Goal: Task Accomplishment & Management: Use online tool/utility

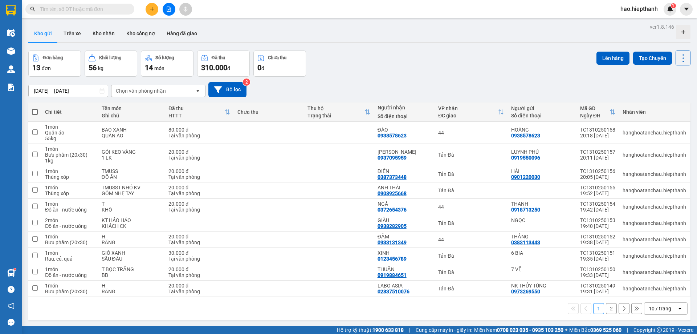
click at [168, 8] on icon "file-add" at bounding box center [168, 9] width 5 height 5
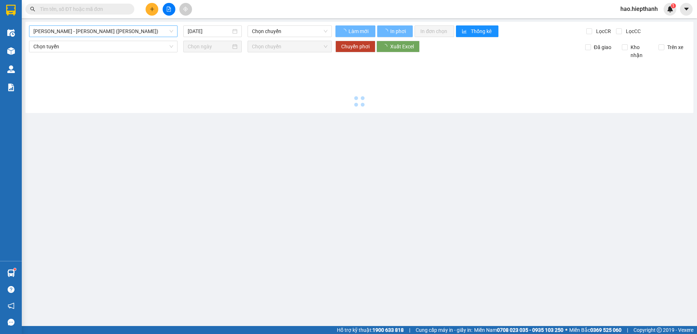
type input "[DATE]"
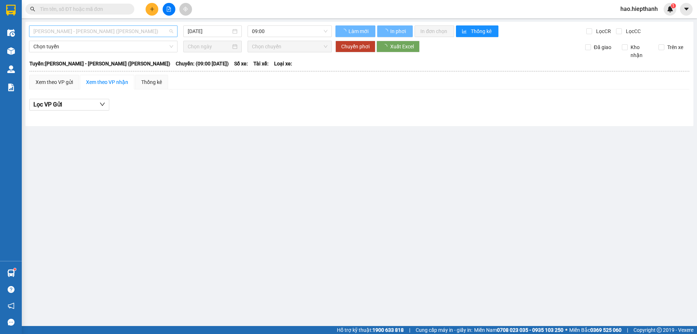
click at [70, 28] on span "[PERSON_NAME] - [PERSON_NAME] ([PERSON_NAME])" at bounding box center [103, 31] width 140 height 11
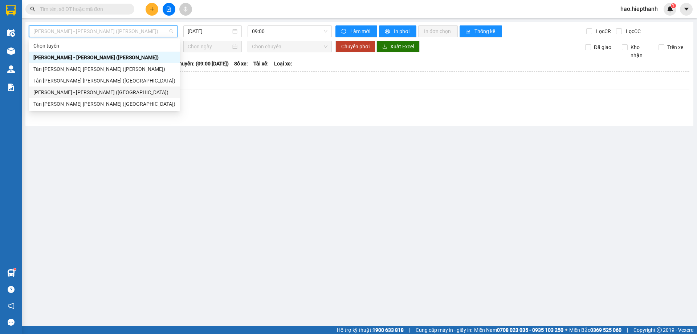
click at [67, 95] on div "[PERSON_NAME] - [PERSON_NAME] ([GEOGRAPHIC_DATA])" at bounding box center [104, 92] width 142 height 8
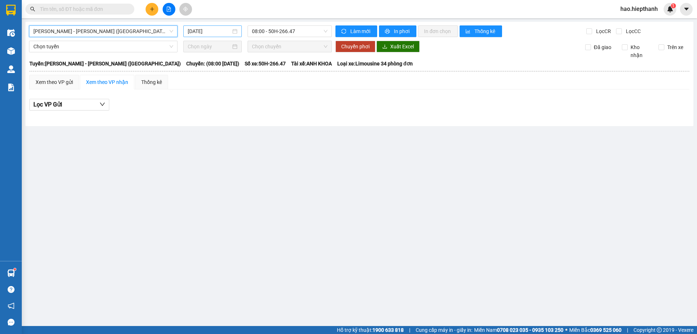
click at [214, 33] on input "[DATE]" at bounding box center [209, 31] width 43 height 8
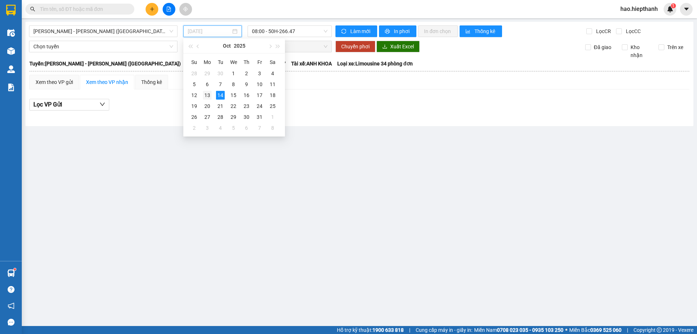
click at [208, 97] on div "13" at bounding box center [207, 95] width 9 height 9
type input "[DATE]"
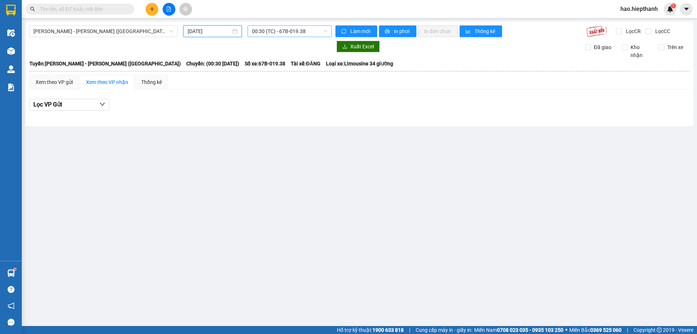
click at [266, 32] on span "00:30 (TC) - 67B-019.38" at bounding box center [289, 31] width 75 height 11
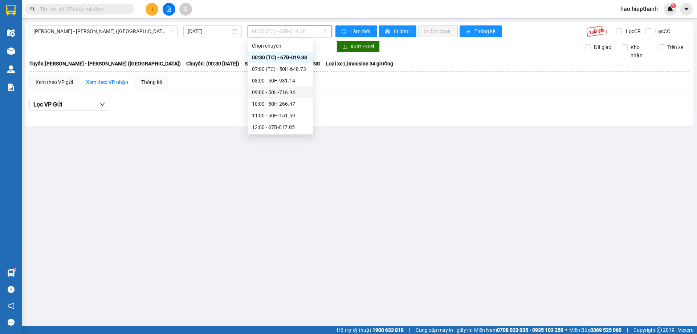
scroll to position [70, 0]
click at [267, 105] on div "19:00 - 50H-648.73" at bounding box center [280, 104] width 57 height 8
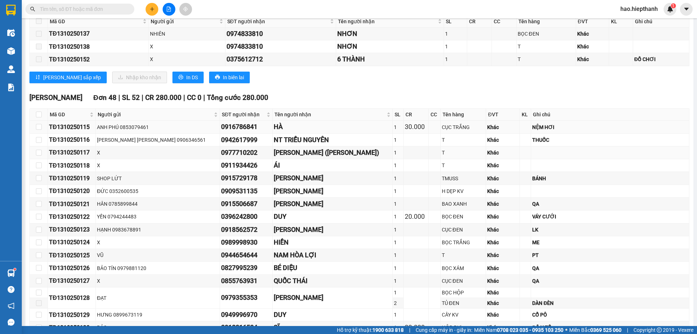
scroll to position [138, 0]
